Goal: Information Seeking & Learning: Find specific page/section

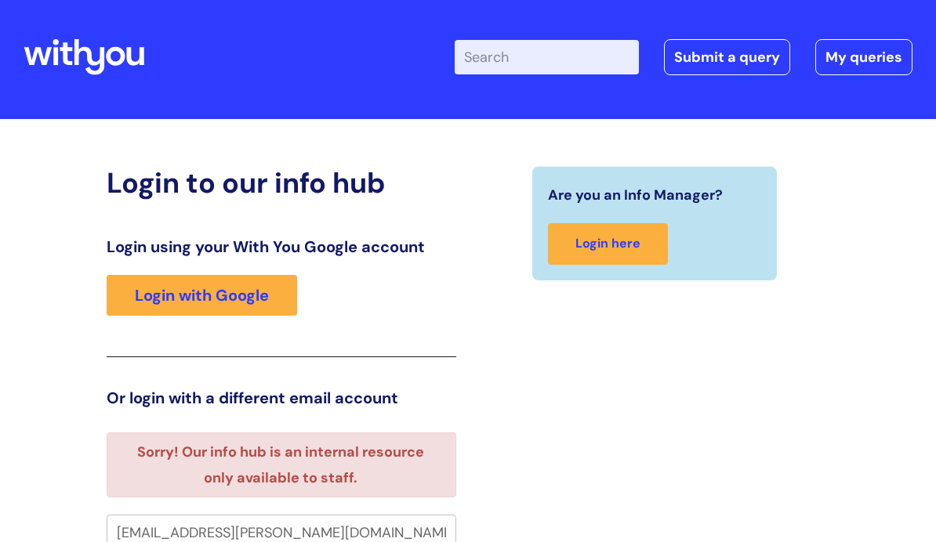
scroll to position [31, 0]
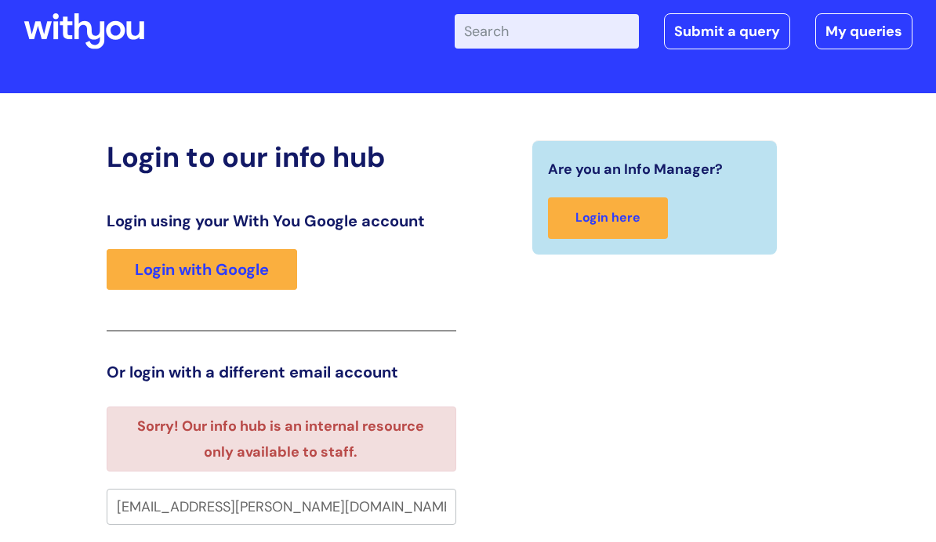
click at [154, 266] on link "Login with Google" at bounding box center [202, 269] width 190 height 41
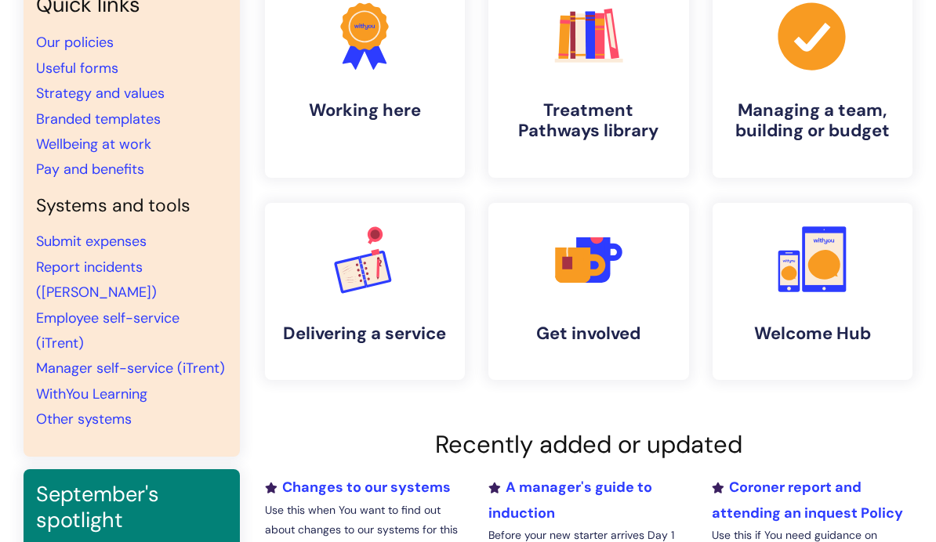
scroll to position [162, 0]
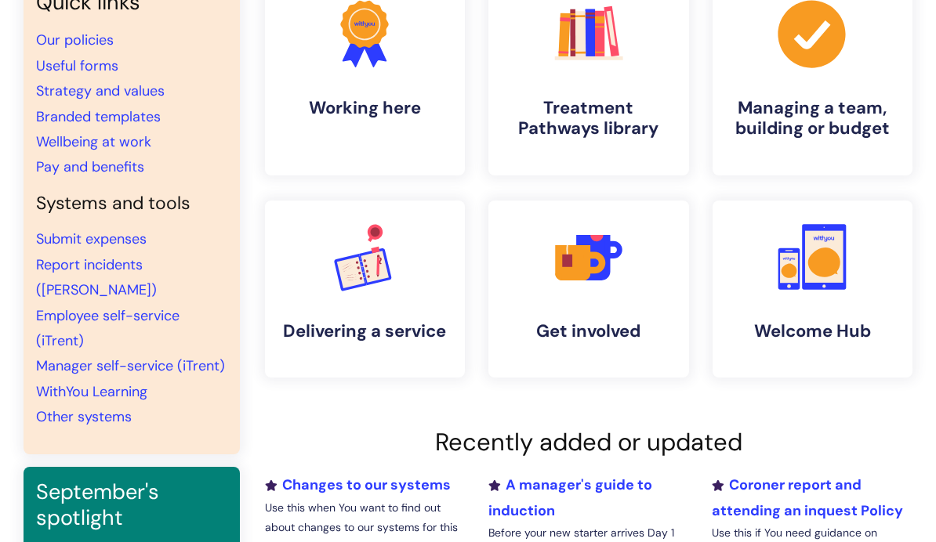
click at [67, 407] on link "Other systems" at bounding box center [84, 416] width 96 height 19
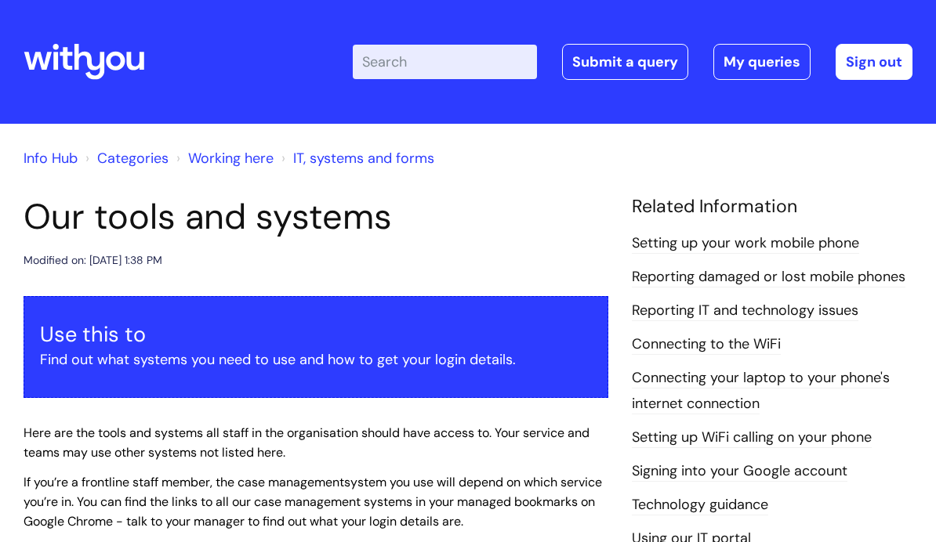
click at [389, 62] on input "Enter your search term here..." at bounding box center [445, 62] width 184 height 34
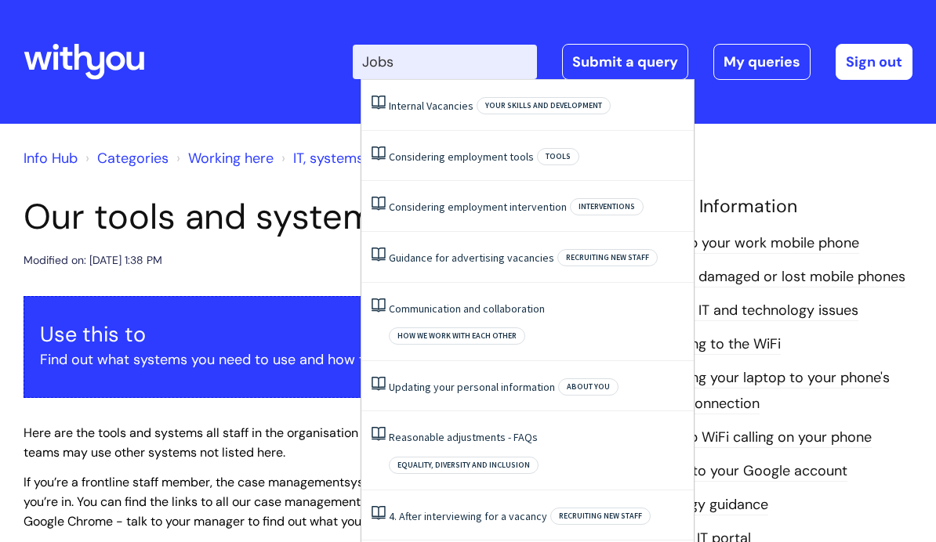
type input "Jobs"
click button "Search" at bounding box center [0, 0] width 0 height 0
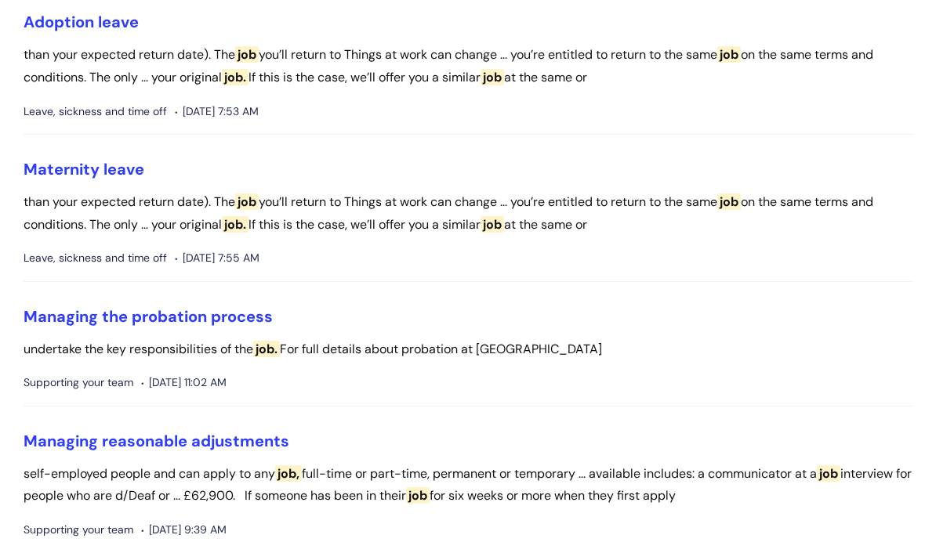
scroll to position [3495, 0]
